Goal: Information Seeking & Learning: Learn about a topic

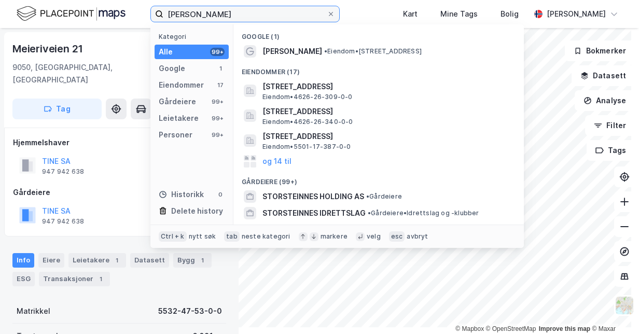
drag, startPoint x: 285, startPoint y: 21, endPoint x: 193, endPoint y: 11, distance: 92.3
click at [193, 11] on label "[PERSON_NAME]" at bounding box center [244, 14] width 189 height 17
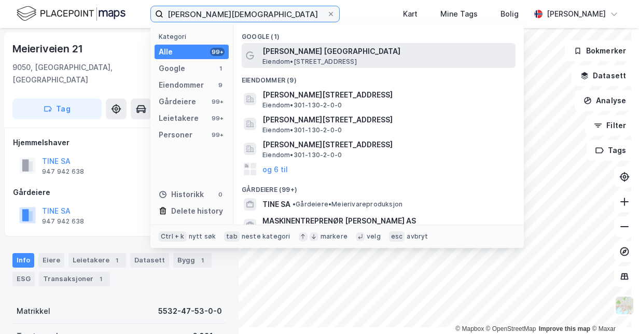
type input "[PERSON_NAME][DEMOGRAPHIC_DATA]"
click at [366, 58] on span "[PERSON_NAME] [GEOGRAPHIC_DATA]" at bounding box center [386, 51] width 249 height 12
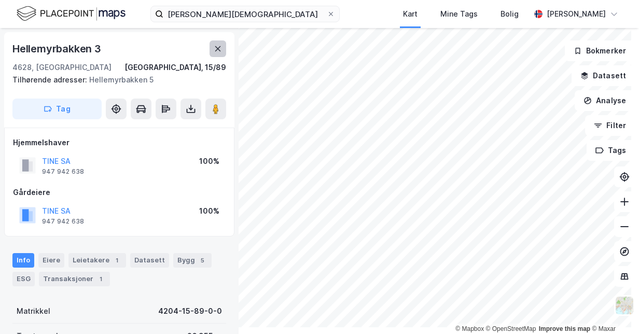
click at [222, 53] on icon at bounding box center [218, 49] width 8 height 8
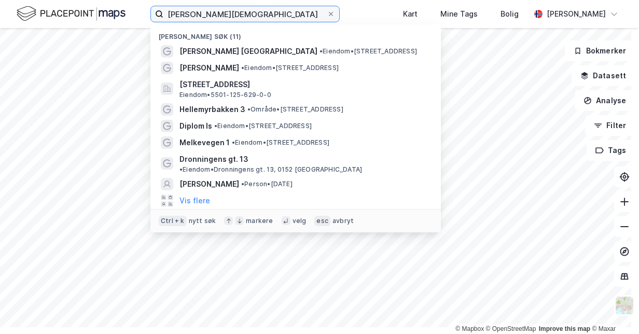
click at [282, 20] on input "[PERSON_NAME][DEMOGRAPHIC_DATA]" at bounding box center [244, 14] width 163 height 16
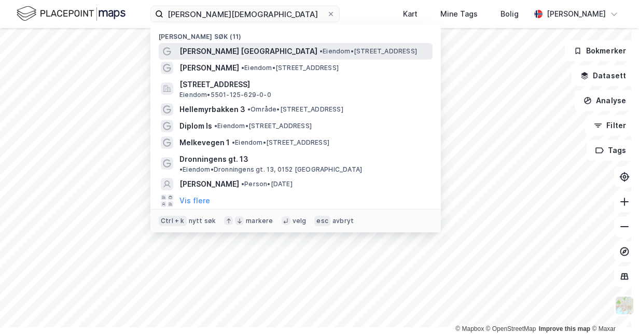
click at [274, 58] on span "[PERSON_NAME] [GEOGRAPHIC_DATA]" at bounding box center [248, 51] width 138 height 12
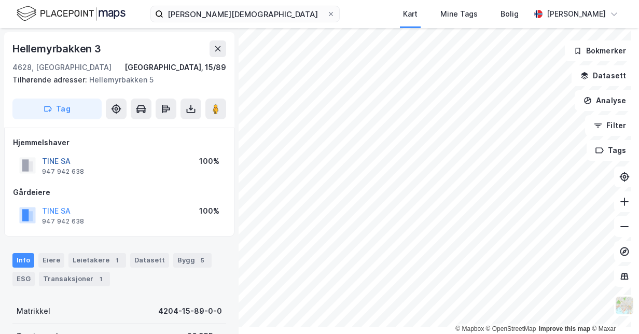
click at [0, 0] on button "TINE SA" at bounding box center [0, 0] width 0 height 0
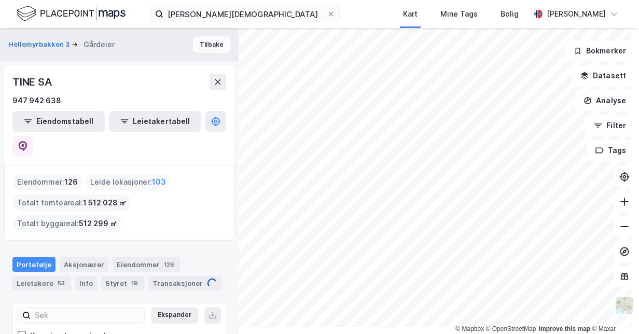
click at [230, 53] on button "Tilbake" at bounding box center [211, 44] width 37 height 17
